Goal: Browse casually

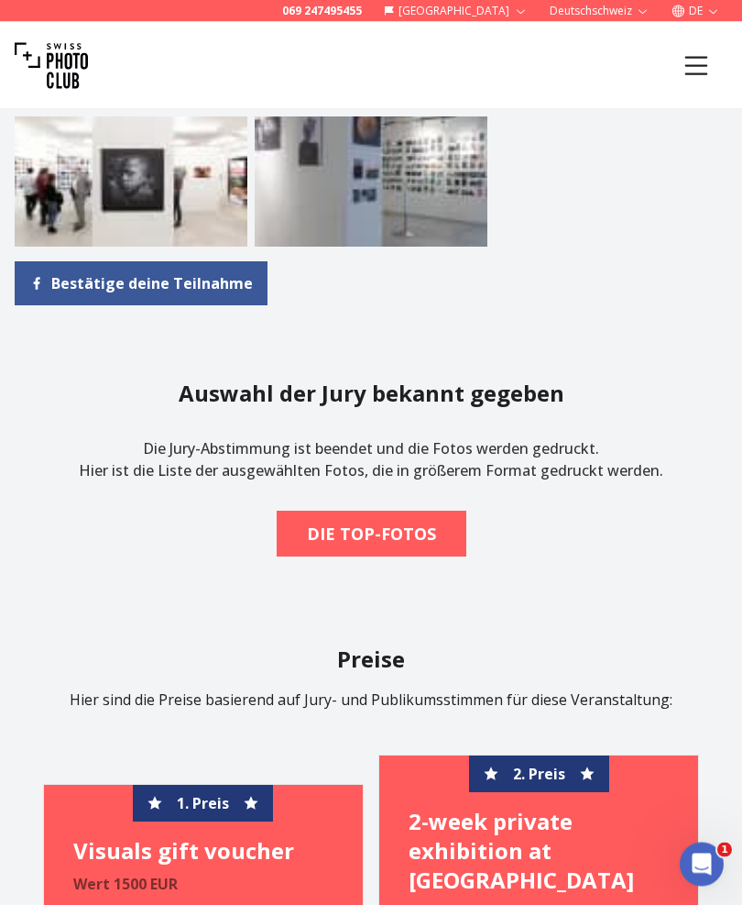
scroll to position [3334, 0]
click at [427, 521] on b "DIE TOP-FOTOS" at bounding box center [371, 534] width 129 height 26
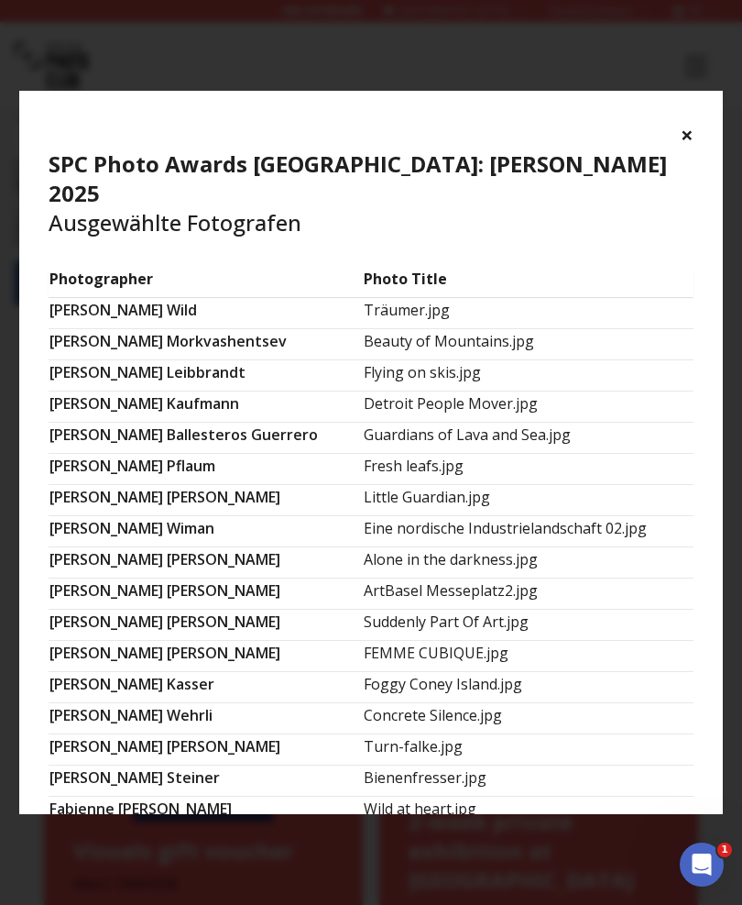
click at [139, 577] on td "[PERSON_NAME]" at bounding box center [206, 592] width 314 height 31
click at [154, 577] on td "[PERSON_NAME]" at bounding box center [206, 592] width 314 height 31
click at [439, 577] on td "ArtBasel Messeplatz2.jpg" at bounding box center [528, 592] width 331 height 31
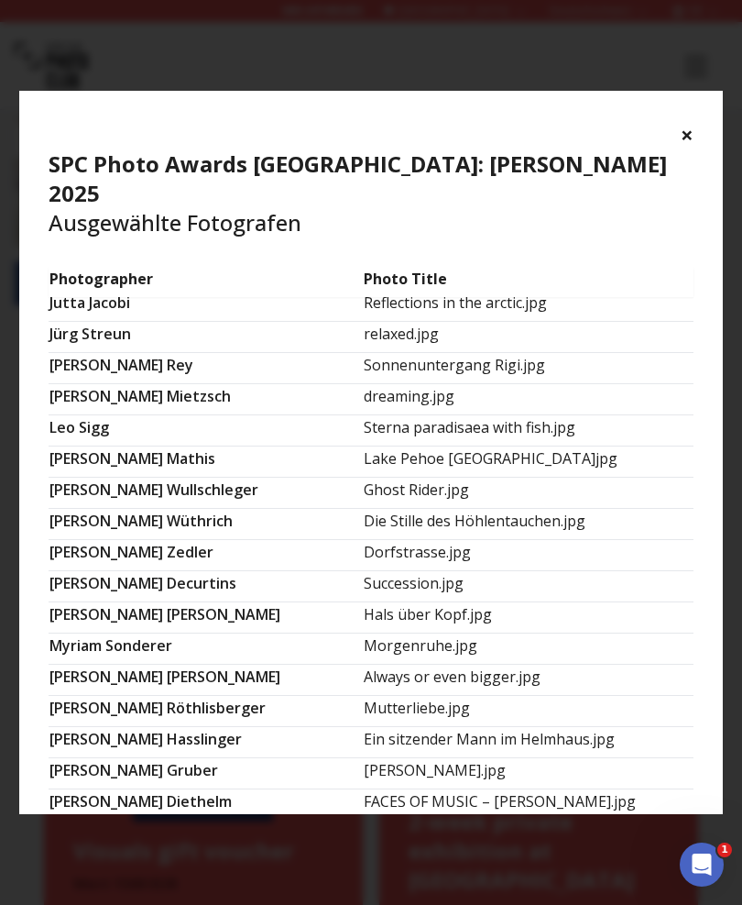
scroll to position [725, 0]
click at [446, 600] on td "Hals über Kopf.jpg" at bounding box center [528, 615] width 331 height 31
click at [419, 601] on td "Hals über Kopf.jpg" at bounding box center [528, 615] width 331 height 31
click at [88, 600] on td "[PERSON_NAME]" at bounding box center [206, 615] width 314 height 31
click at [618, 632] on td "Morgenruhe.jpg" at bounding box center [528, 647] width 331 height 31
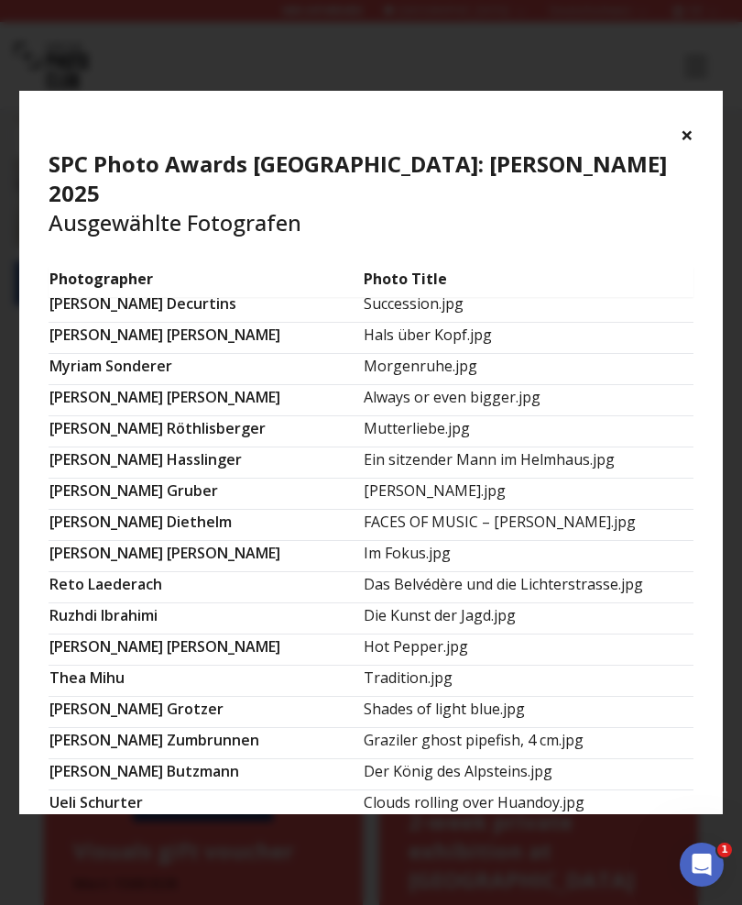
scroll to position [1002, 0]
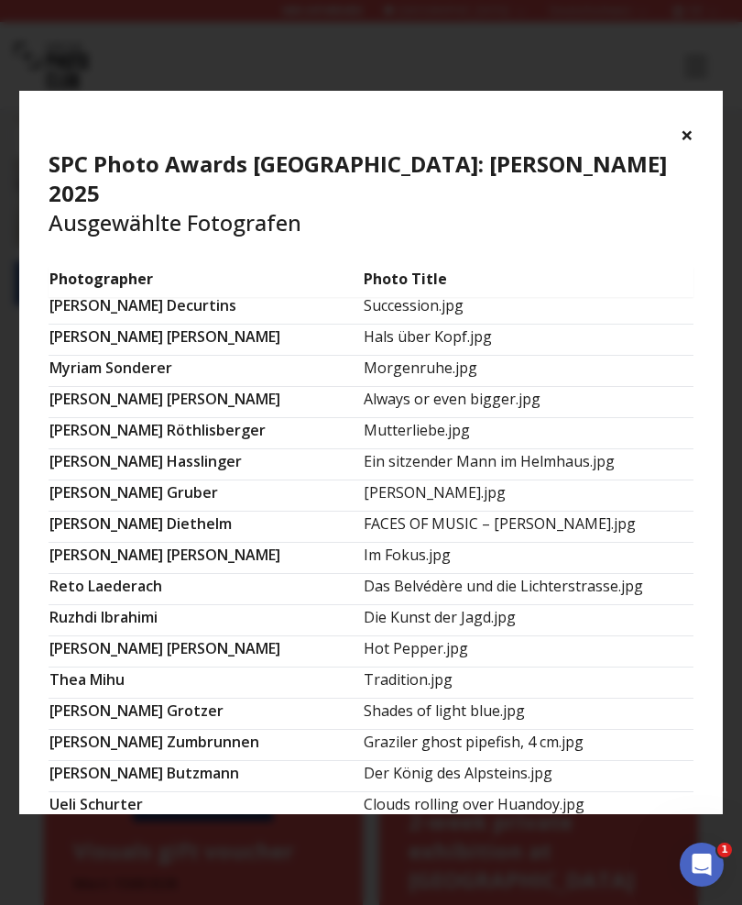
click at [540, 791] on td "Clouds rolling over Huandoy.jpg" at bounding box center [528, 806] width 331 height 31
click at [64, 791] on td "[PERSON_NAME]" at bounding box center [206, 806] width 314 height 31
click at [539, 791] on td "Clouds rolling over Huandoy.jpg" at bounding box center [528, 806] width 331 height 31
click at [504, 760] on td "Der König des Alpsteins.jpg" at bounding box center [528, 775] width 331 height 31
click at [496, 760] on td "Der König des Alpsteins.jpg" at bounding box center [528, 775] width 331 height 31
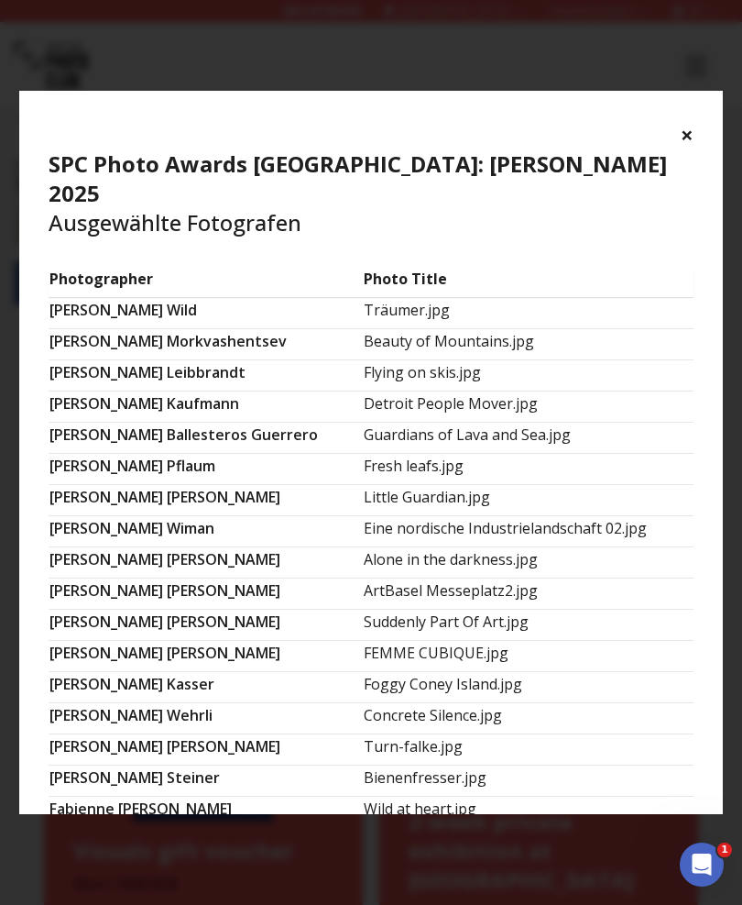
scroll to position [0, 0]
click at [689, 138] on button "×" at bounding box center [687, 134] width 13 height 29
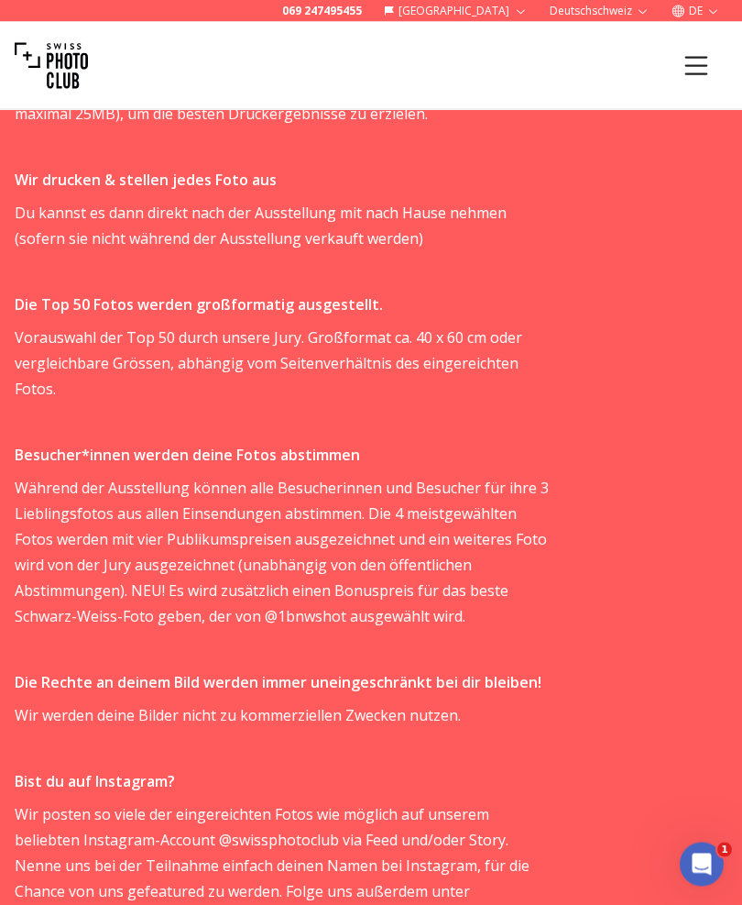
scroll to position [988, 0]
